Goal: Navigation & Orientation: Understand site structure

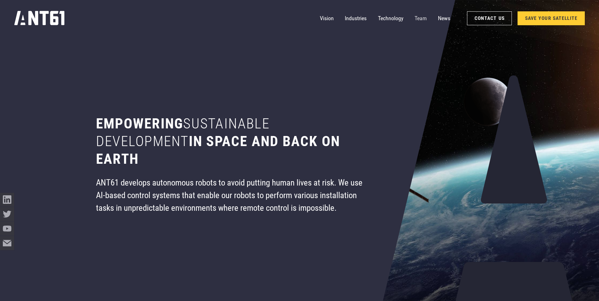
click at [419, 18] on link "Team" at bounding box center [420, 18] width 12 height 14
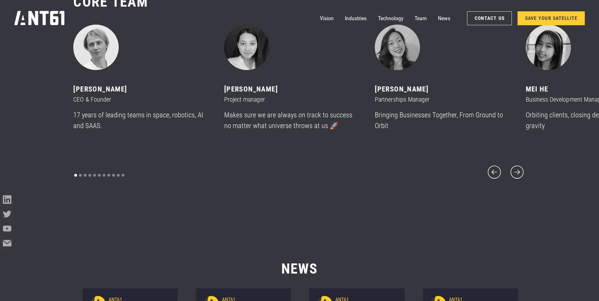
scroll to position [3672, 0]
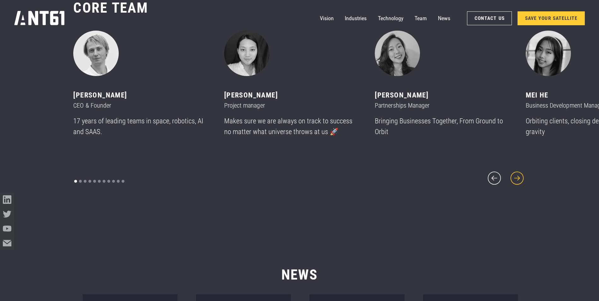
click at [518, 174] on icon "next slide" at bounding box center [517, 178] width 17 height 17
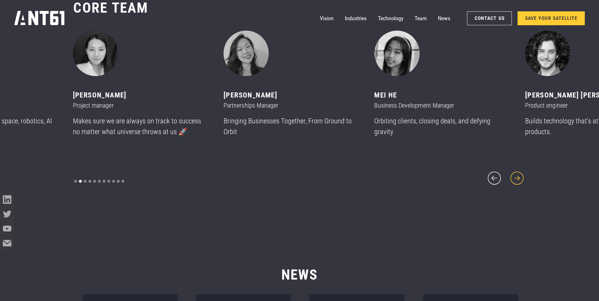
click at [519, 175] on icon "next slide" at bounding box center [517, 178] width 17 height 17
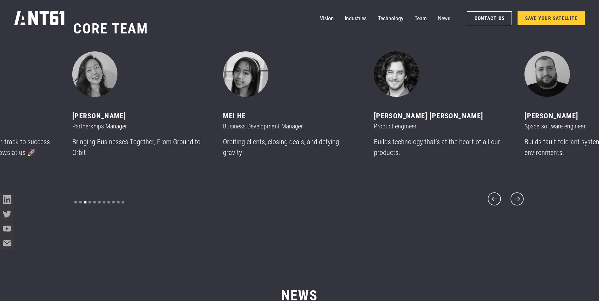
scroll to position [3608, 0]
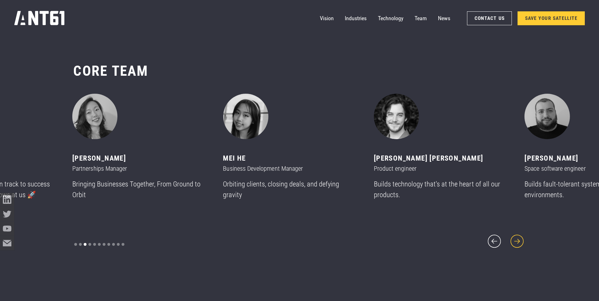
click at [518, 236] on icon "next slide" at bounding box center [517, 241] width 17 height 17
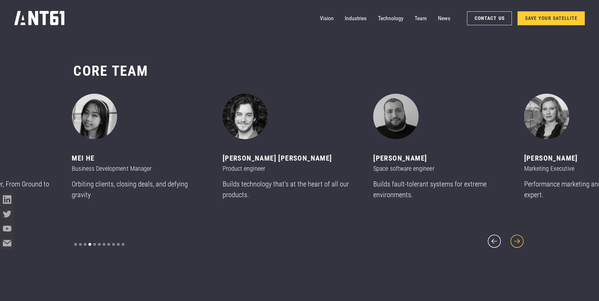
click at [518, 236] on icon "next slide" at bounding box center [517, 241] width 17 height 17
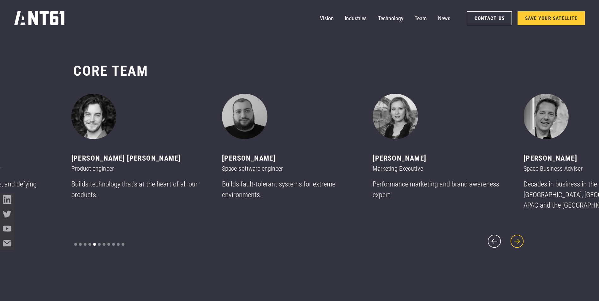
click at [517, 236] on icon "next slide" at bounding box center [517, 241] width 17 height 17
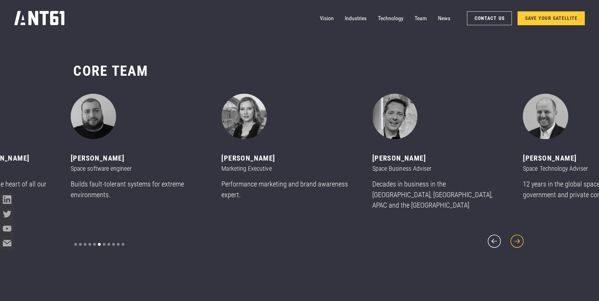
click at [517, 236] on icon "next slide" at bounding box center [517, 241] width 17 height 17
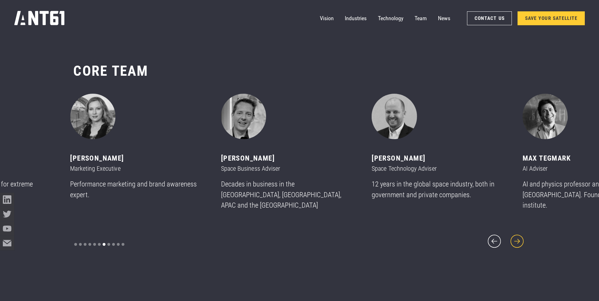
click at [517, 235] on icon "next slide" at bounding box center [517, 241] width 17 height 17
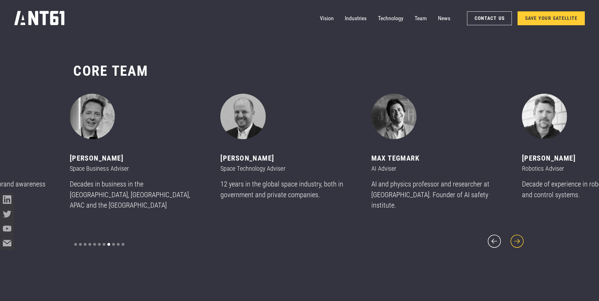
click at [517, 235] on icon "next slide" at bounding box center [517, 241] width 17 height 17
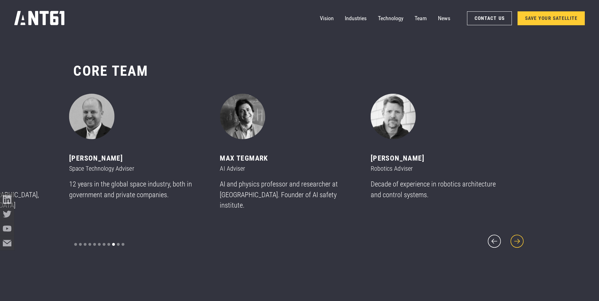
click at [517, 235] on icon "next slide" at bounding box center [517, 241] width 17 height 17
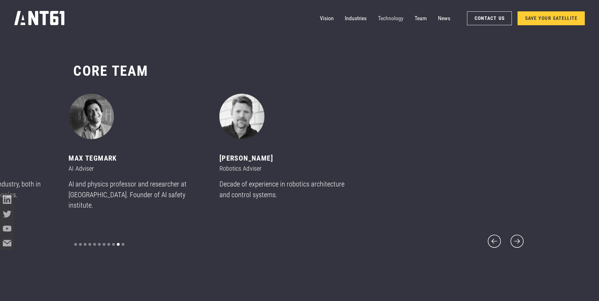
click at [388, 17] on link "Technology" at bounding box center [390, 18] width 25 height 14
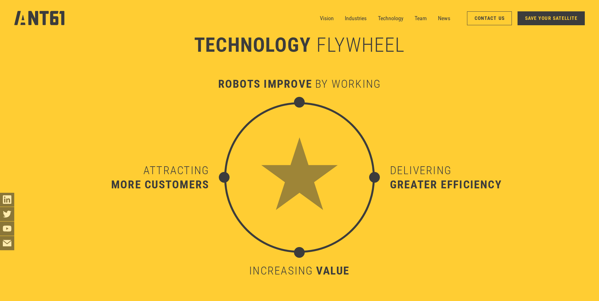
scroll to position [2975, 0]
click at [390, 15] on link "Technology" at bounding box center [390, 18] width 25 height 14
click at [446, 17] on link "News" at bounding box center [444, 18] width 12 height 14
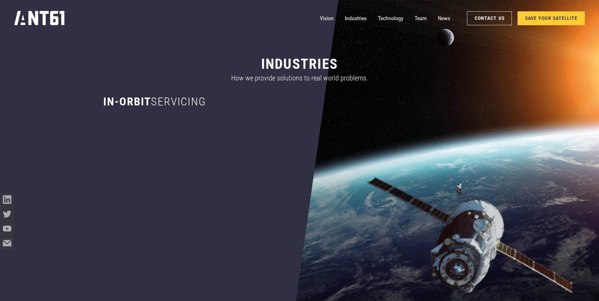
scroll to position [270, 0]
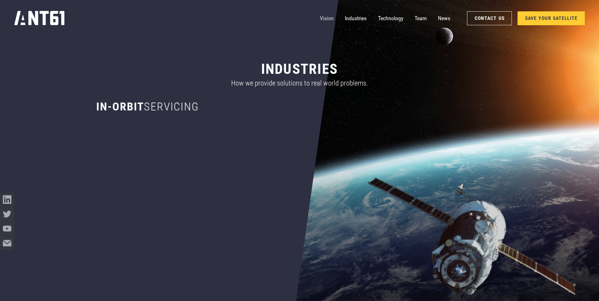
click at [322, 16] on link "Vision" at bounding box center [327, 18] width 14 height 14
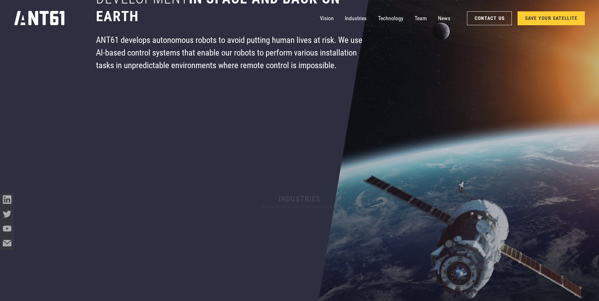
scroll to position [158, 0]
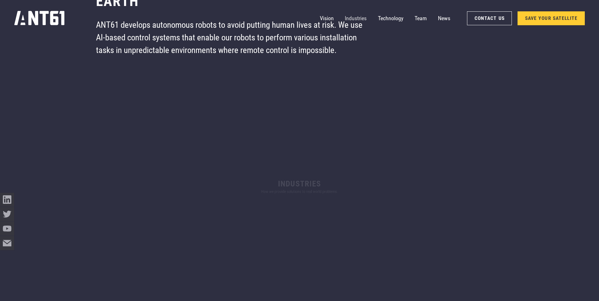
click at [354, 18] on link "Industries" at bounding box center [356, 18] width 22 height 14
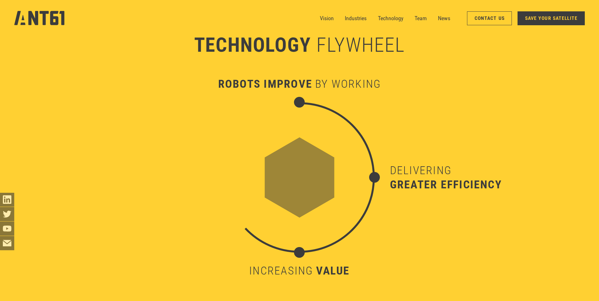
scroll to position [2734, 0]
click at [394, 19] on link "Technology" at bounding box center [390, 18] width 25 height 14
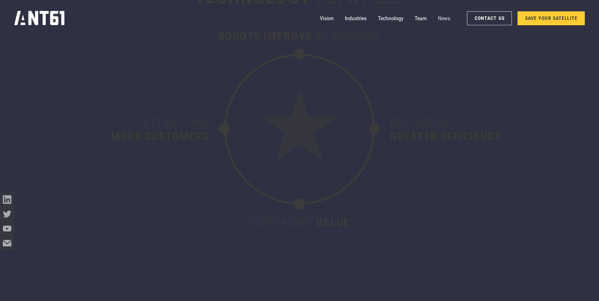
click at [443, 18] on link "News" at bounding box center [444, 18] width 12 height 14
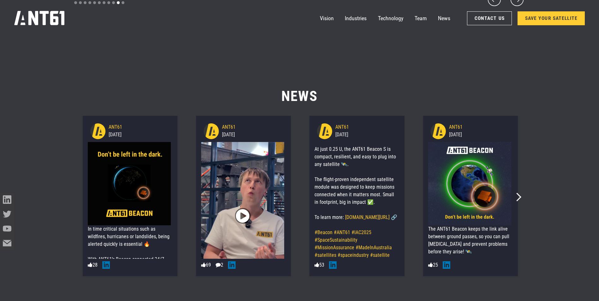
scroll to position [3692, 0]
